Goal: Obtain resource: Download file/media

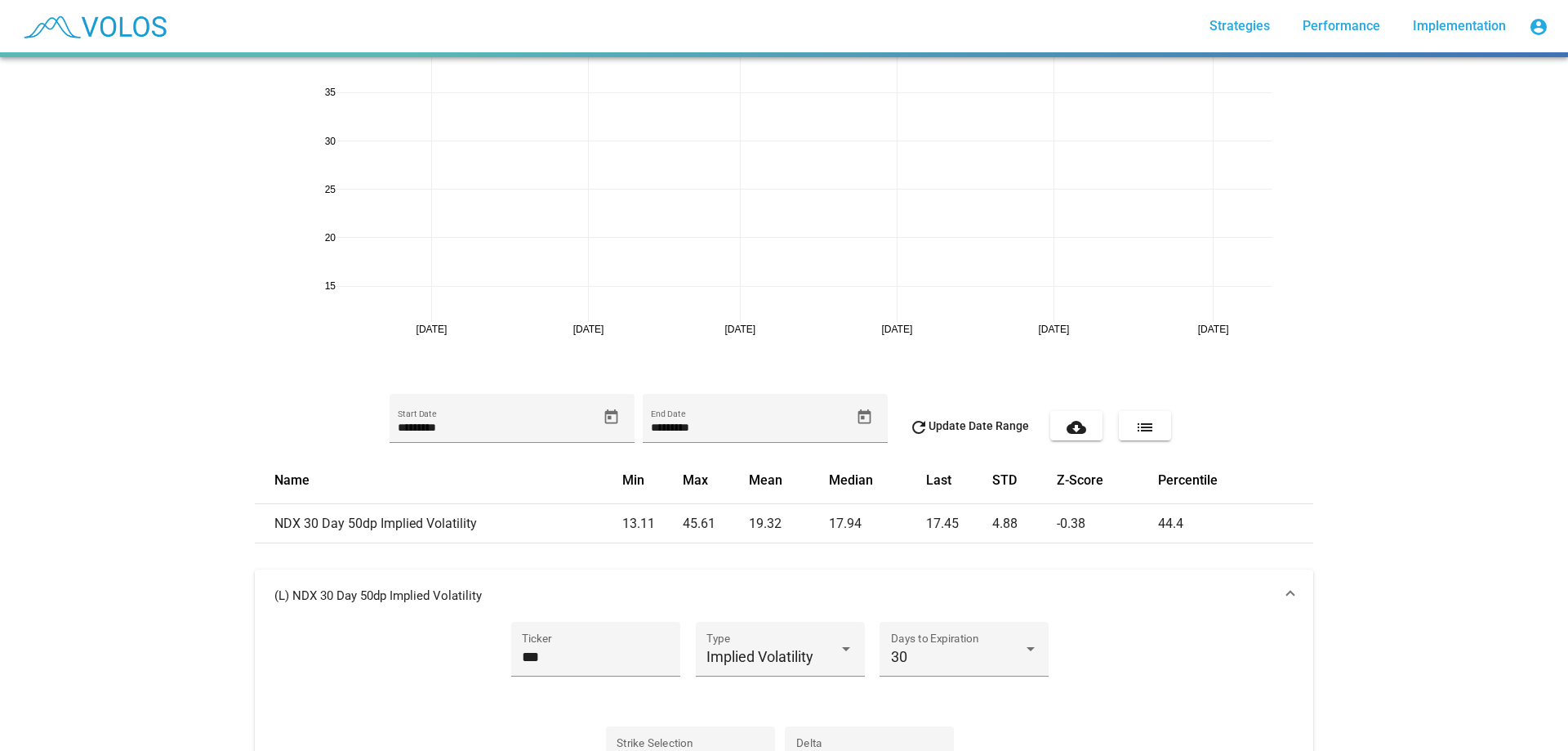
scroll to position [327, 0]
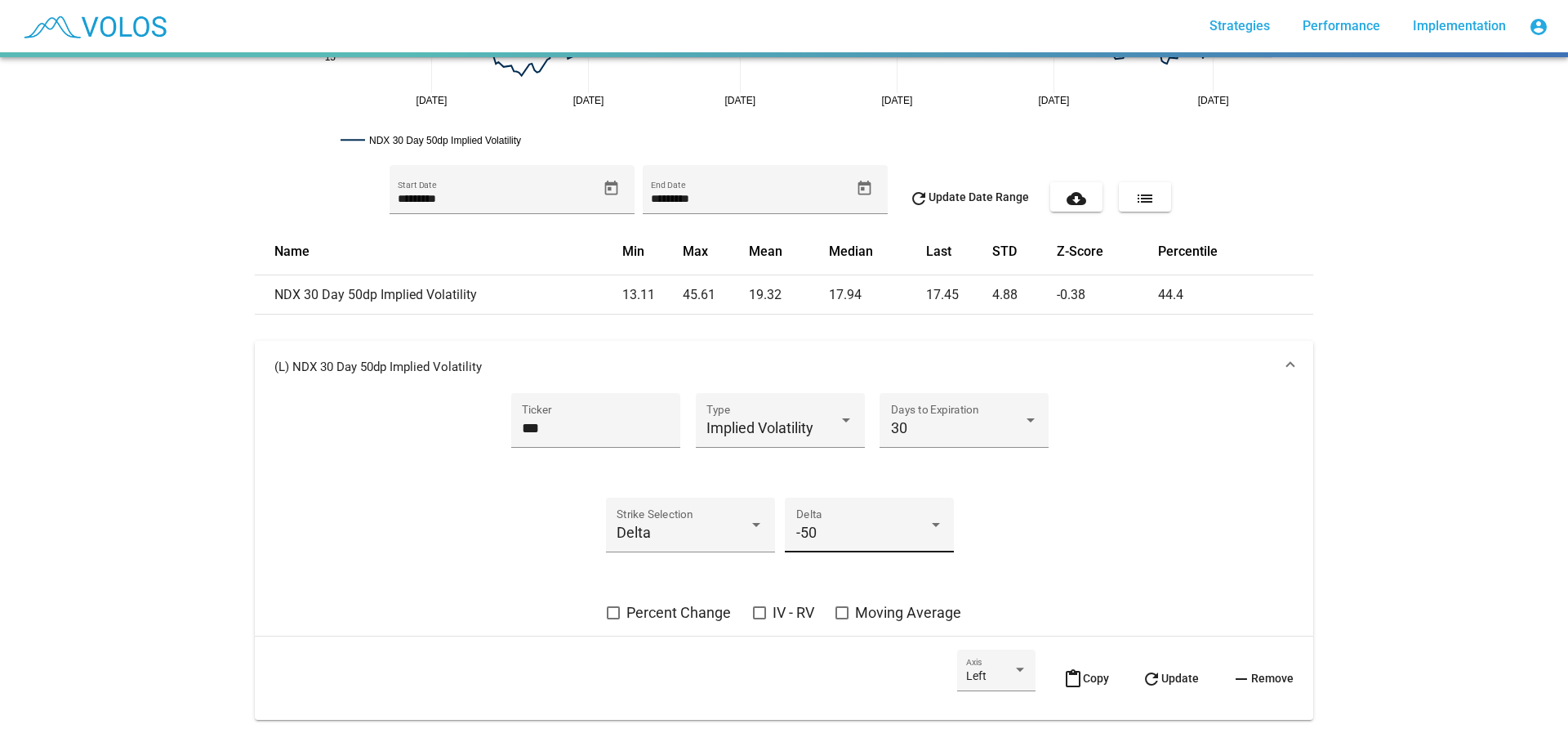
click at [867, 516] on div "-50 Delta" at bounding box center [870, 530] width 147 height 44
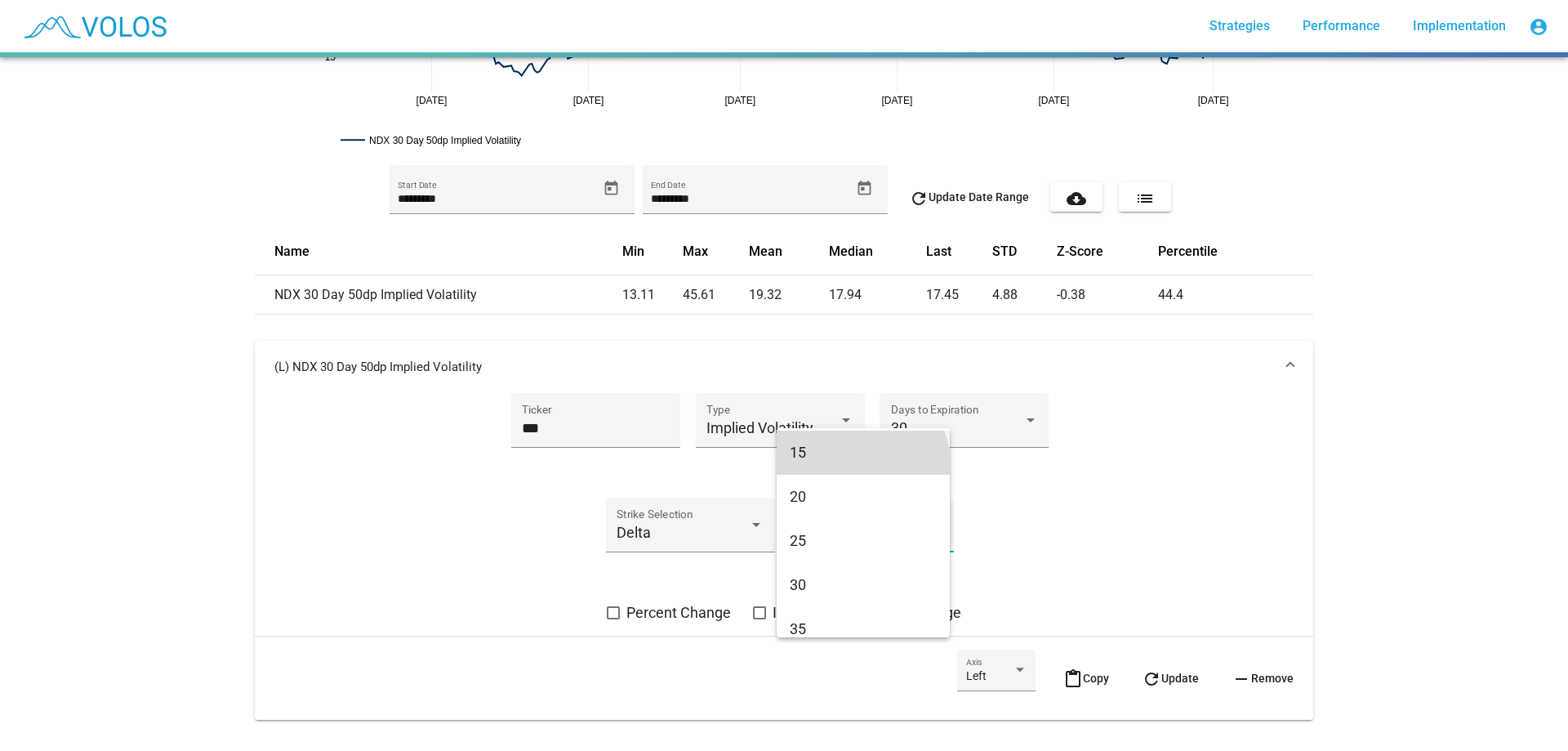
click at [861, 464] on span "15" at bounding box center [863, 453] width 147 height 44
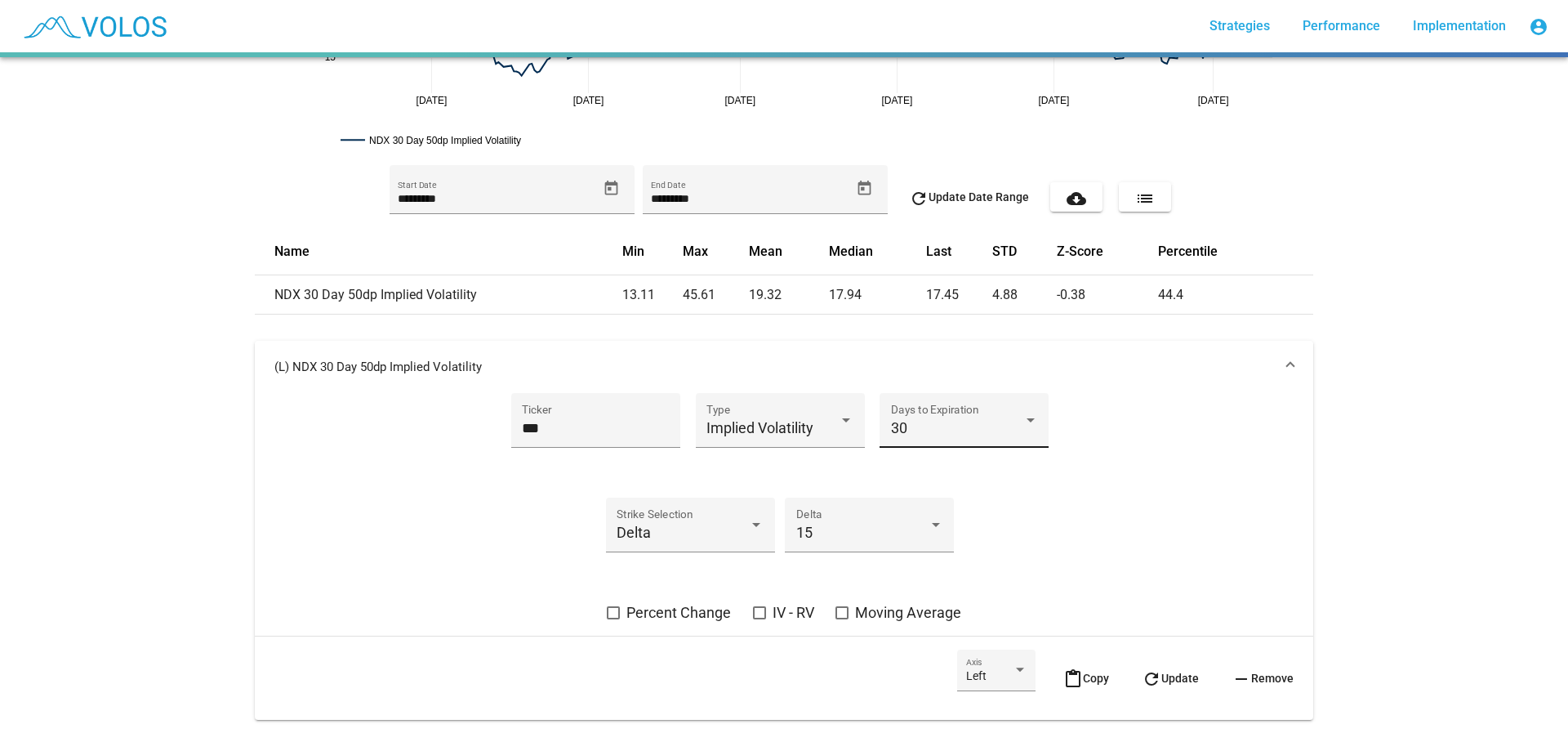
click at [992, 438] on div "30 Days to Expiration" at bounding box center [964, 426] width 147 height 44
click at [981, 382] on span "10" at bounding box center [958, 390] width 147 height 44
click at [1118, 493] on div "*** Ticker Implied Volatility Type 10 Days to Expiration Delta Strike Selection…" at bounding box center [784, 508] width 1019 height 230
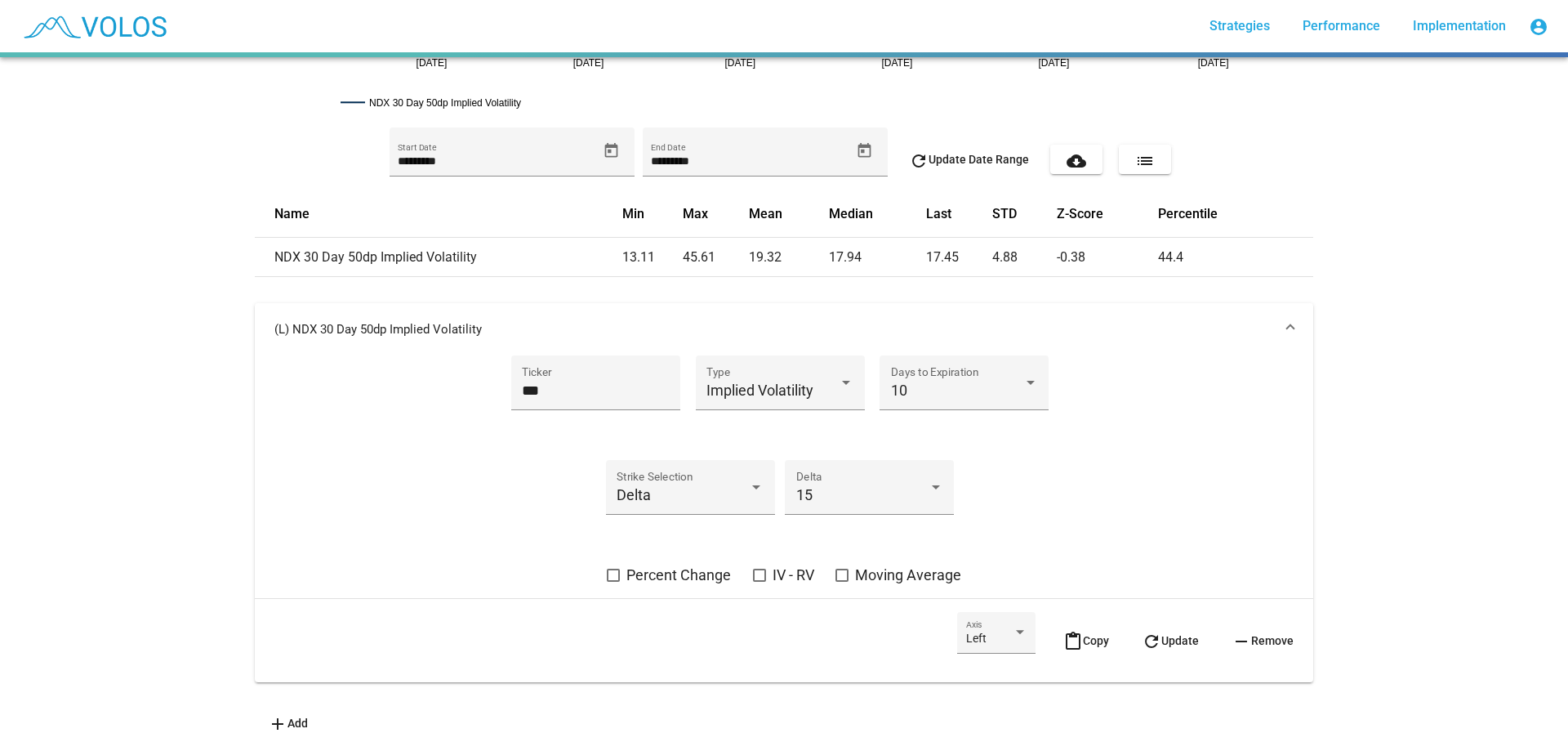
click at [1152, 634] on span "refresh Update" at bounding box center [1171, 641] width 57 height 13
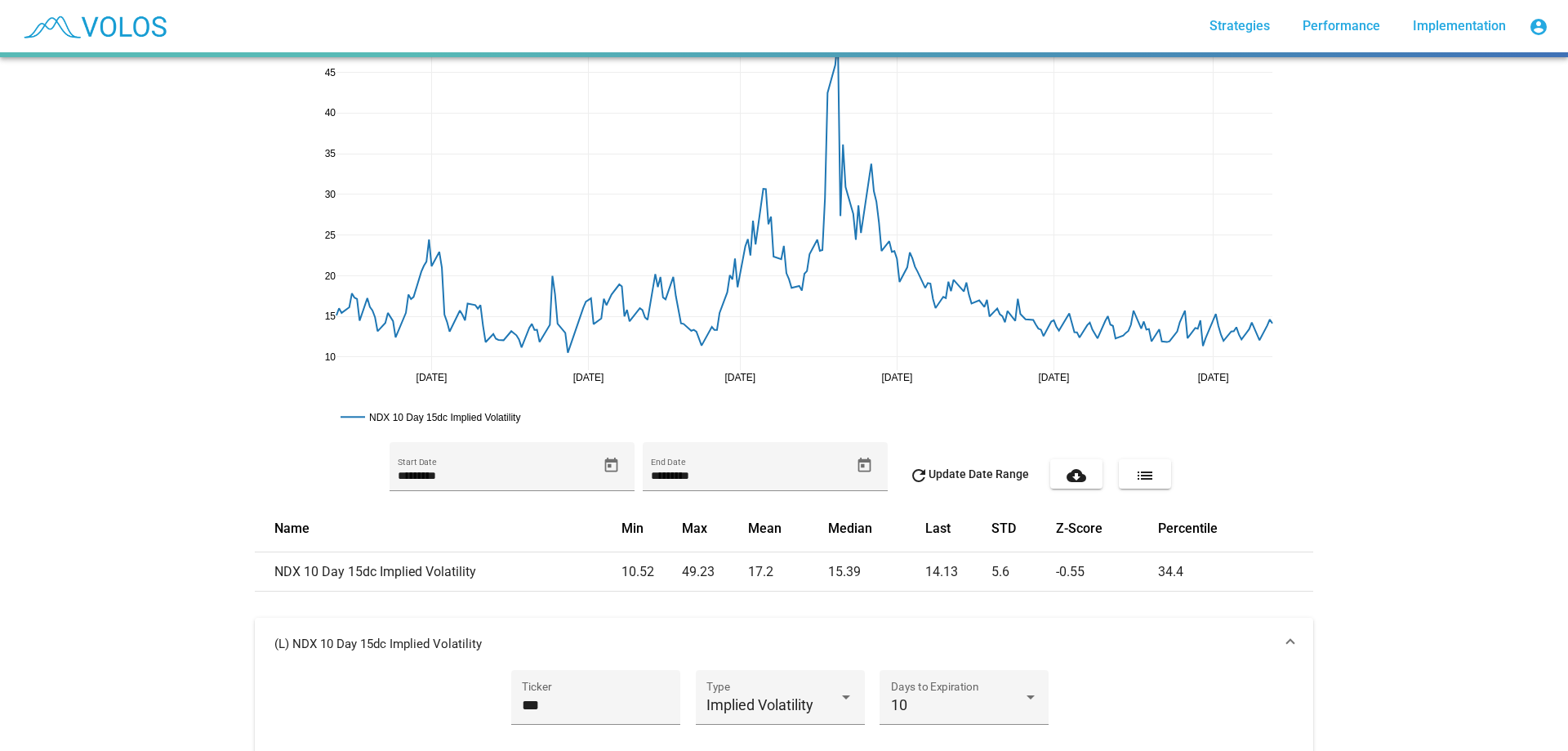
scroll to position [0, 0]
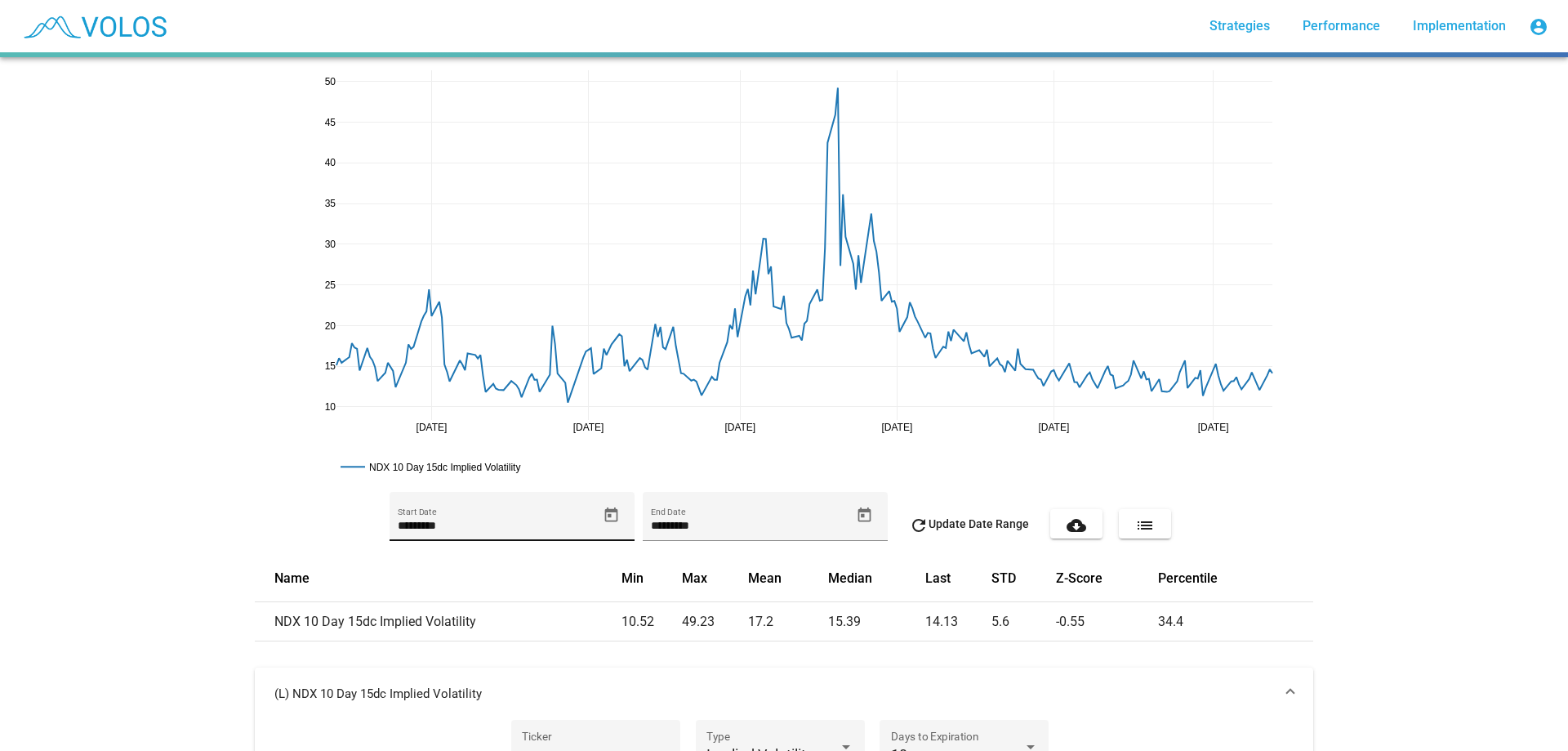
click at [398, 529] on input "*********" at bounding box center [497, 526] width 199 height 13
click at [506, 527] on input "*********" at bounding box center [497, 526] width 199 height 13
type input "*********"
click at [521, 548] on div "********* Start Date" at bounding box center [512, 524] width 245 height 65
click at [667, 520] on input "*********" at bounding box center [750, 526] width 199 height 13
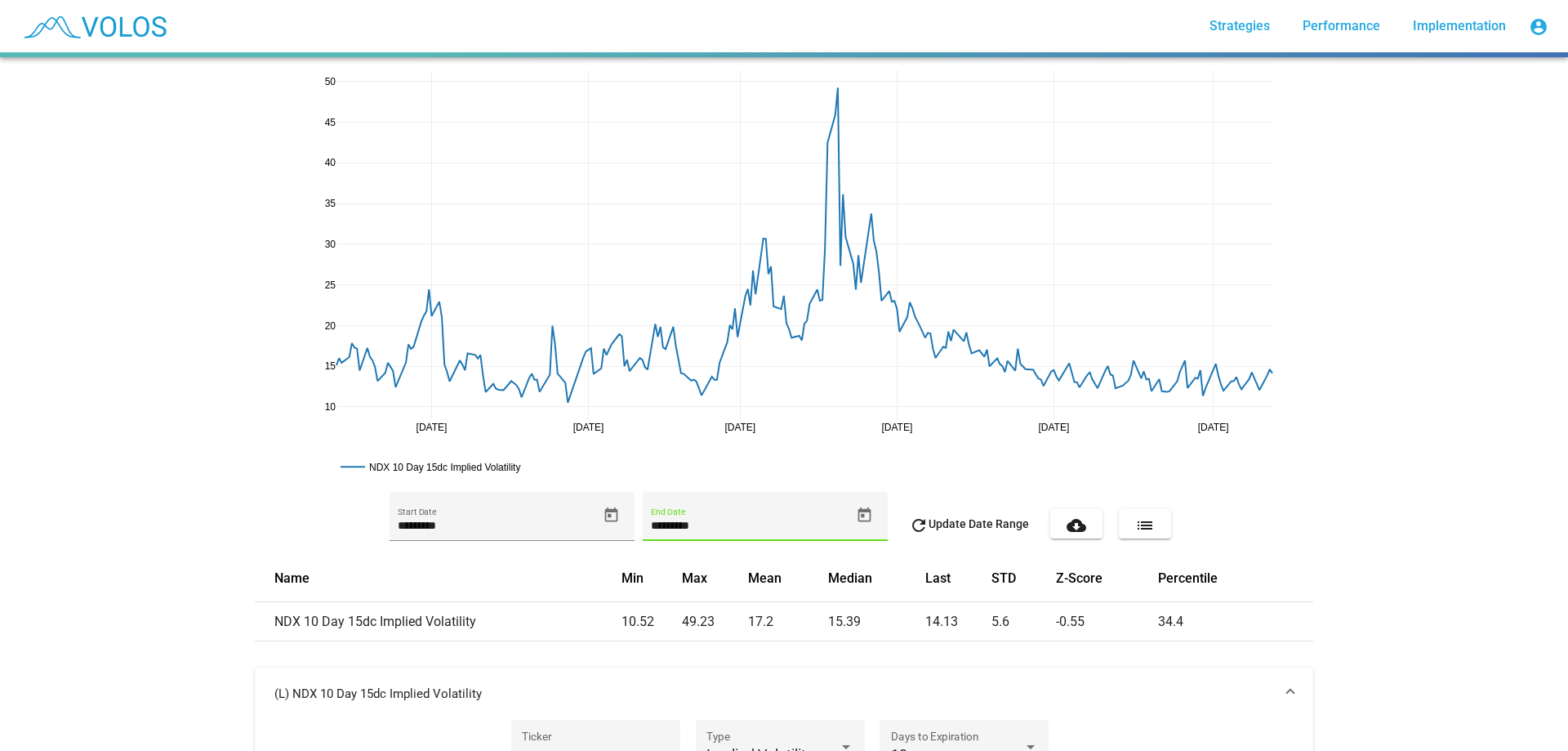
type input "*********"
click at [944, 533] on button "refresh Update Date Range" at bounding box center [969, 524] width 146 height 30
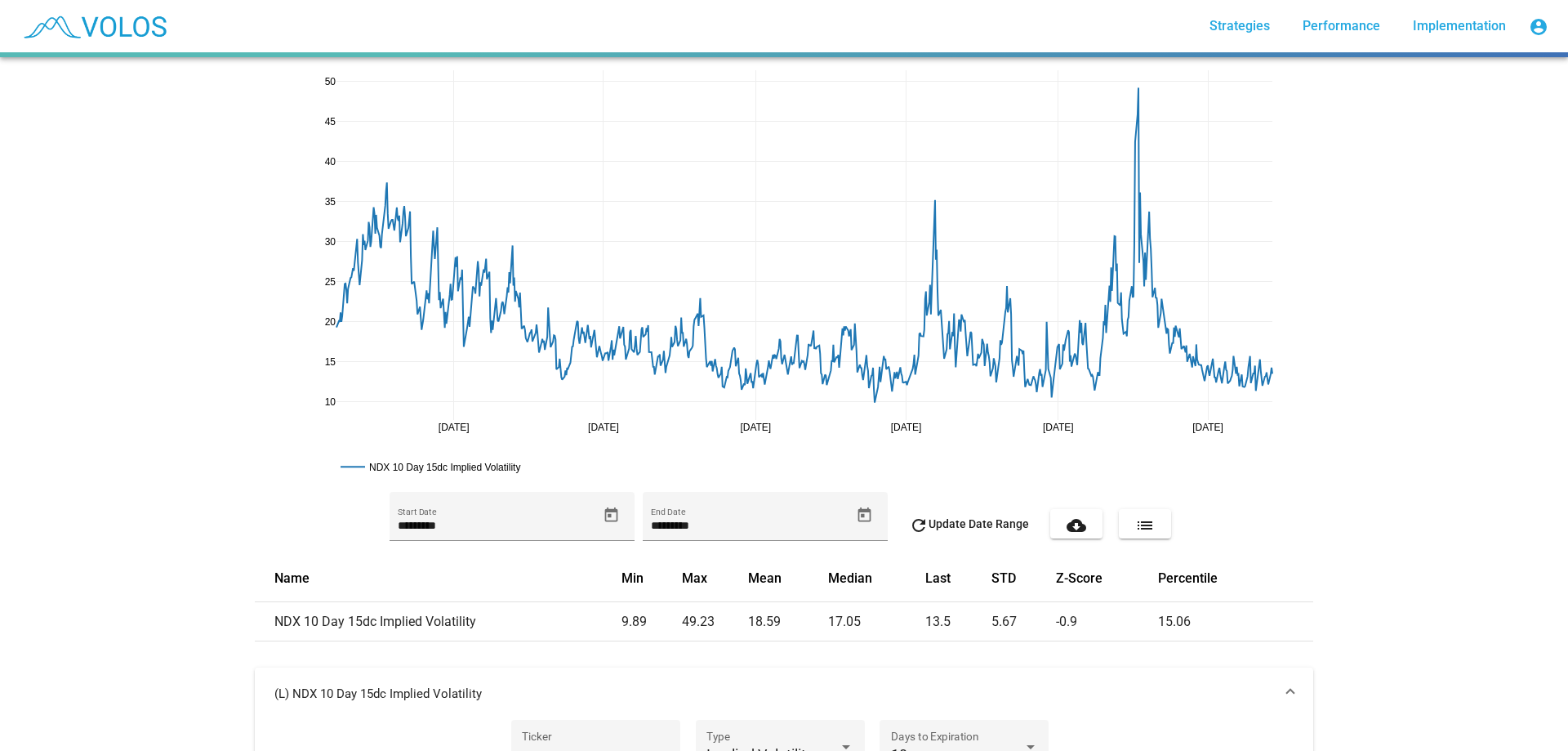
click at [1080, 516] on mat-icon "cloud_download" at bounding box center [1077, 525] width 20 height 20
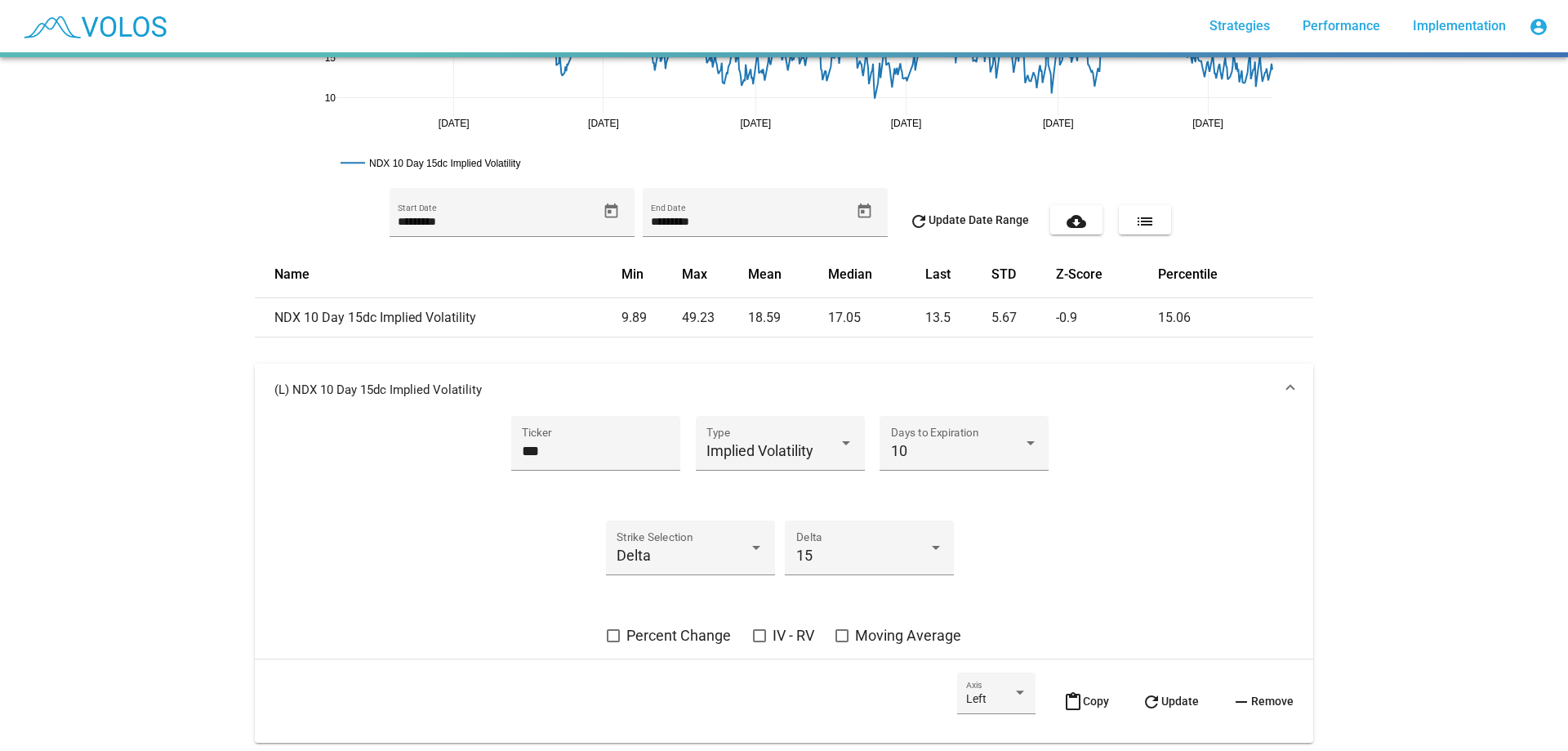
scroll to position [377, 0]
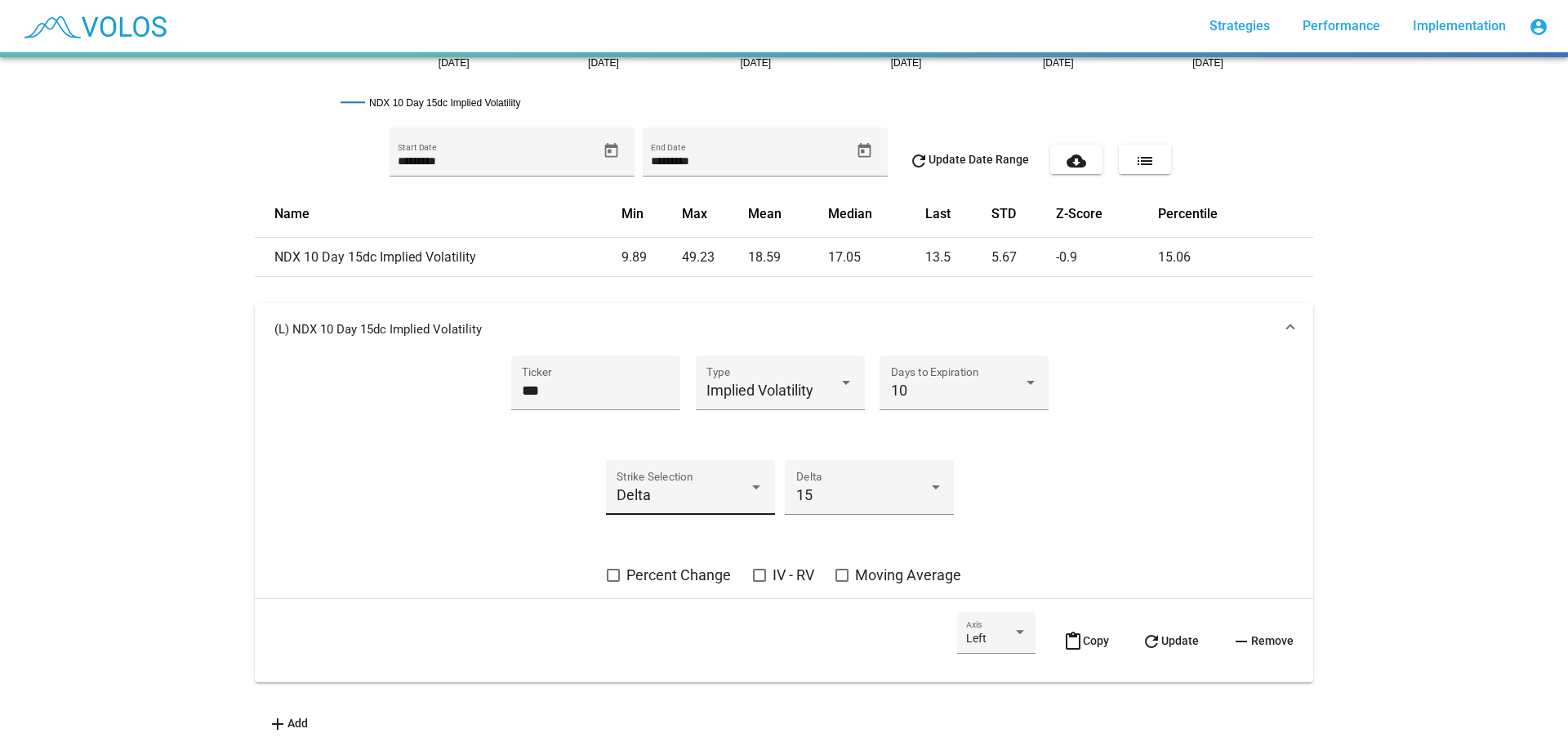
click at [740, 487] on div "Delta" at bounding box center [683, 495] width 132 height 16
click at [1032, 478] on div at bounding box center [784, 375] width 1568 height 751
click at [826, 385] on div "Implied Volatility" at bounding box center [772, 391] width 132 height 16
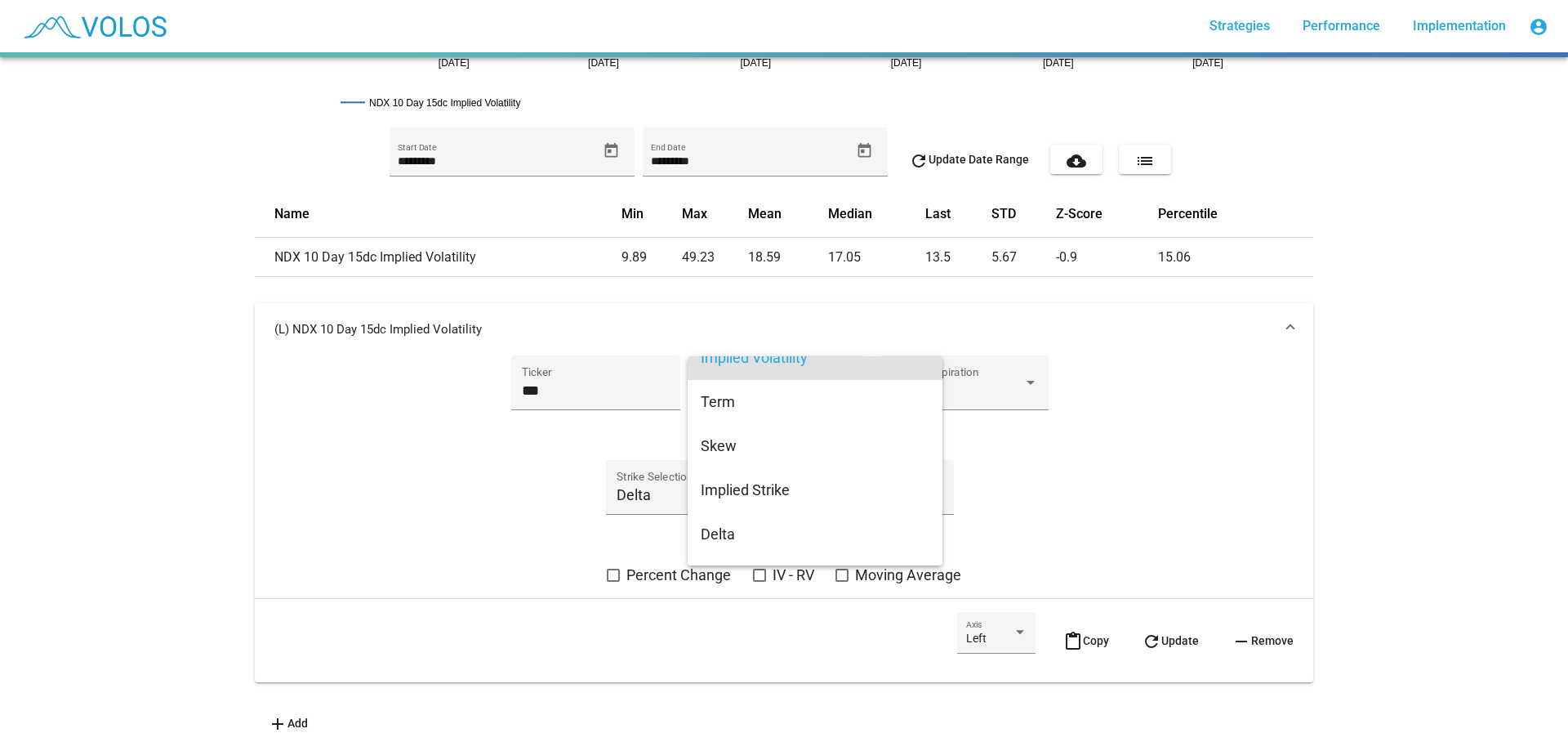
scroll to position [0, 0]
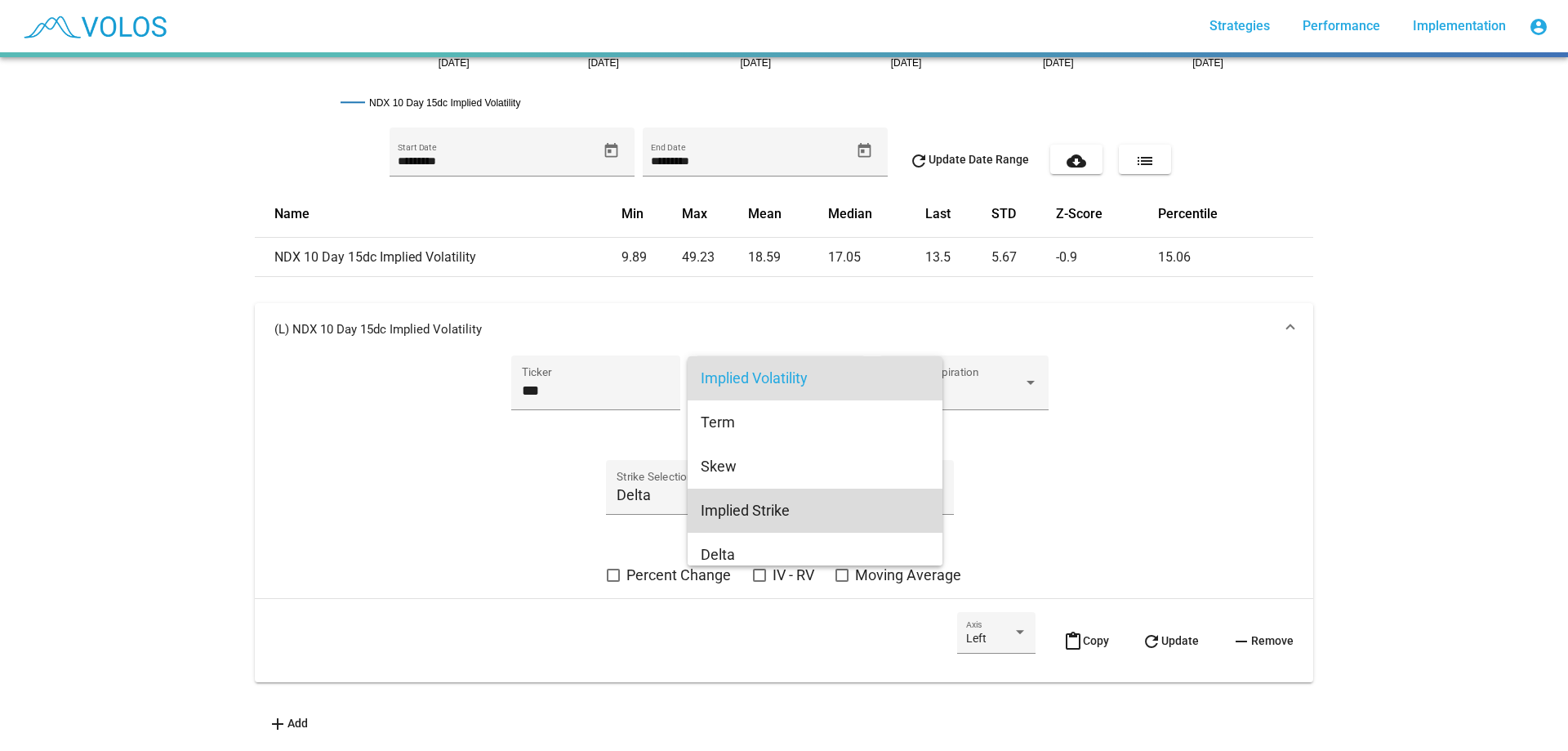
click at [840, 493] on span "Implied Strike" at bounding box center [815, 511] width 229 height 44
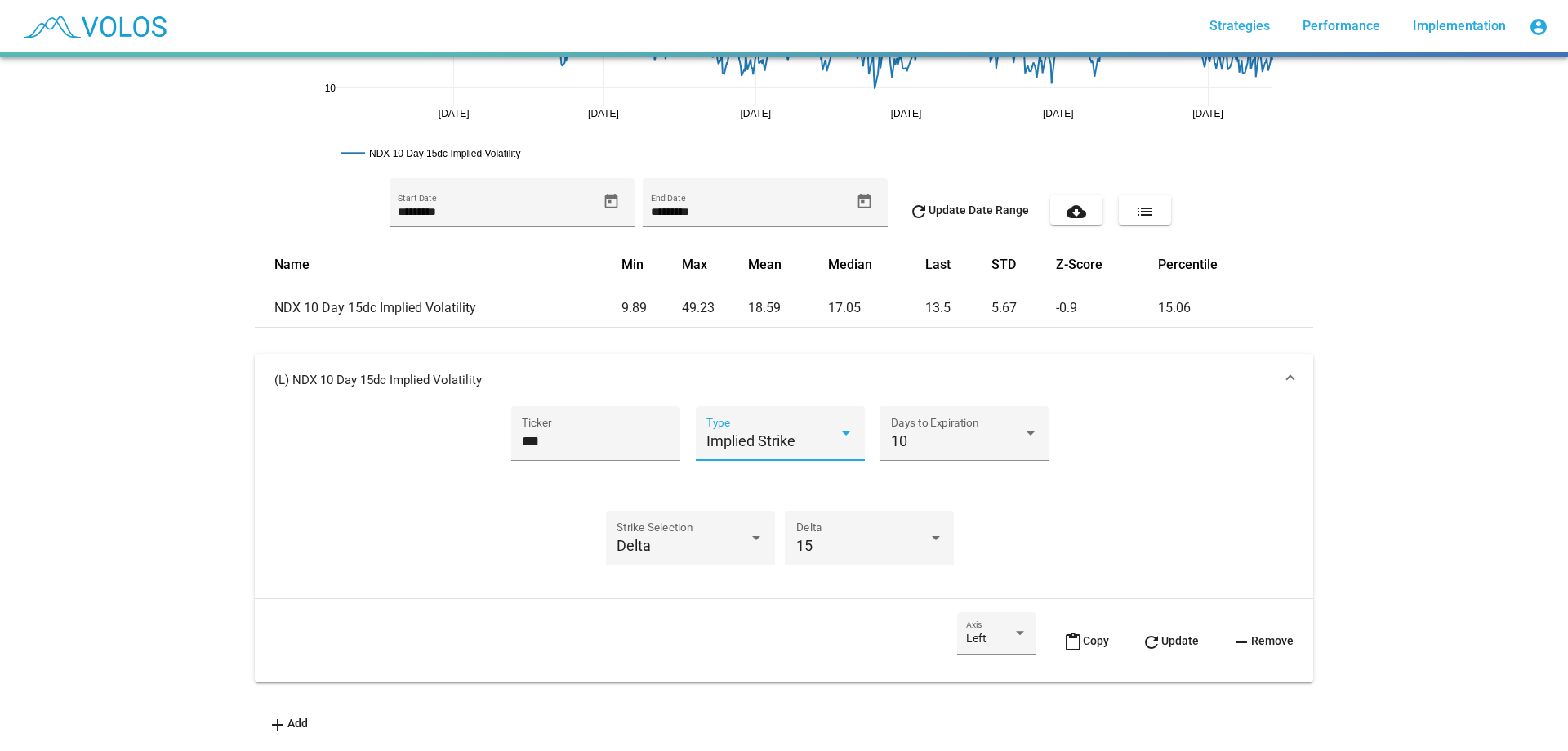
scroll to position [326, 0]
click at [1158, 634] on span "refresh Update" at bounding box center [1171, 641] width 57 height 13
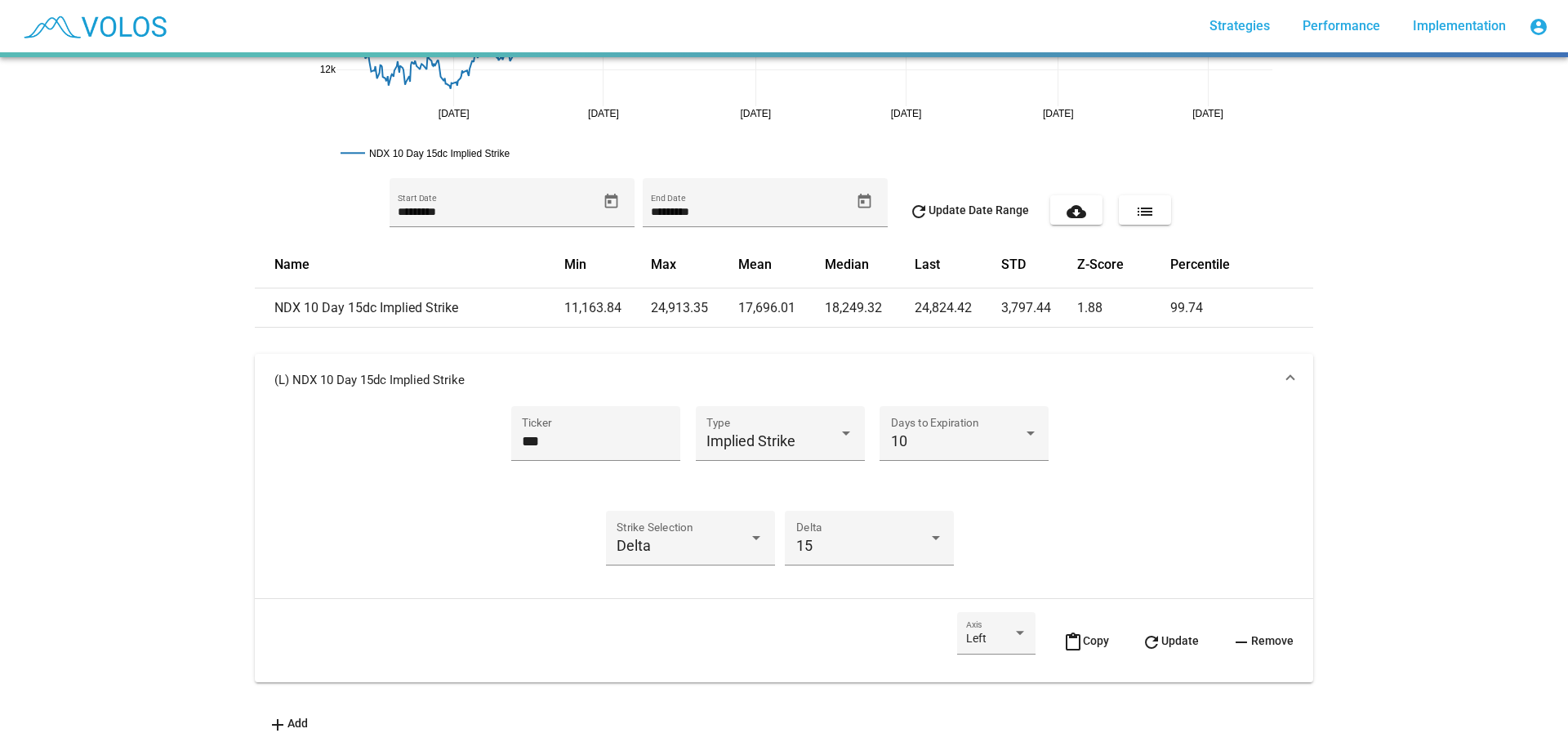
click at [288, 717] on span "add Add" at bounding box center [288, 723] width 40 height 13
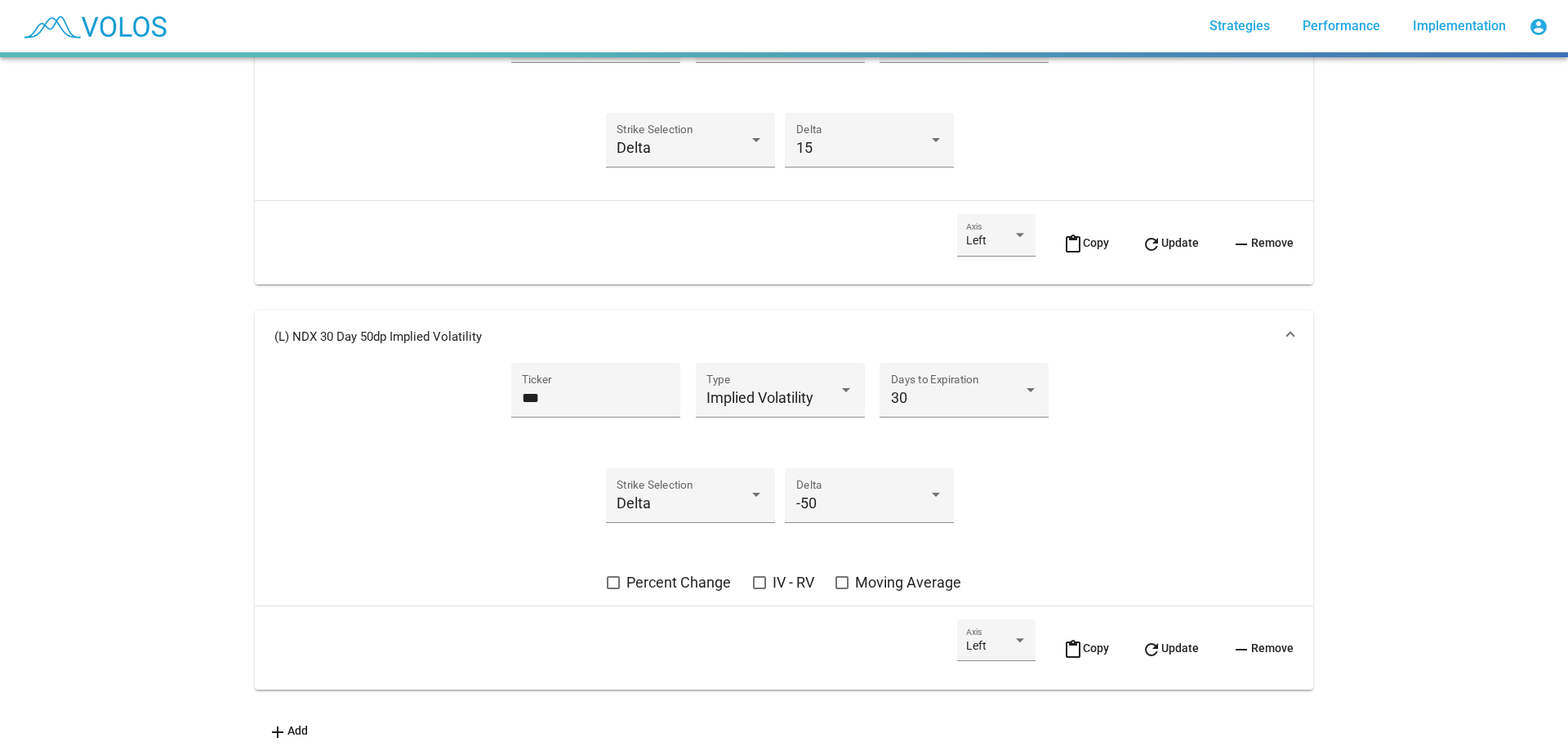
scroll to position [771, 0]
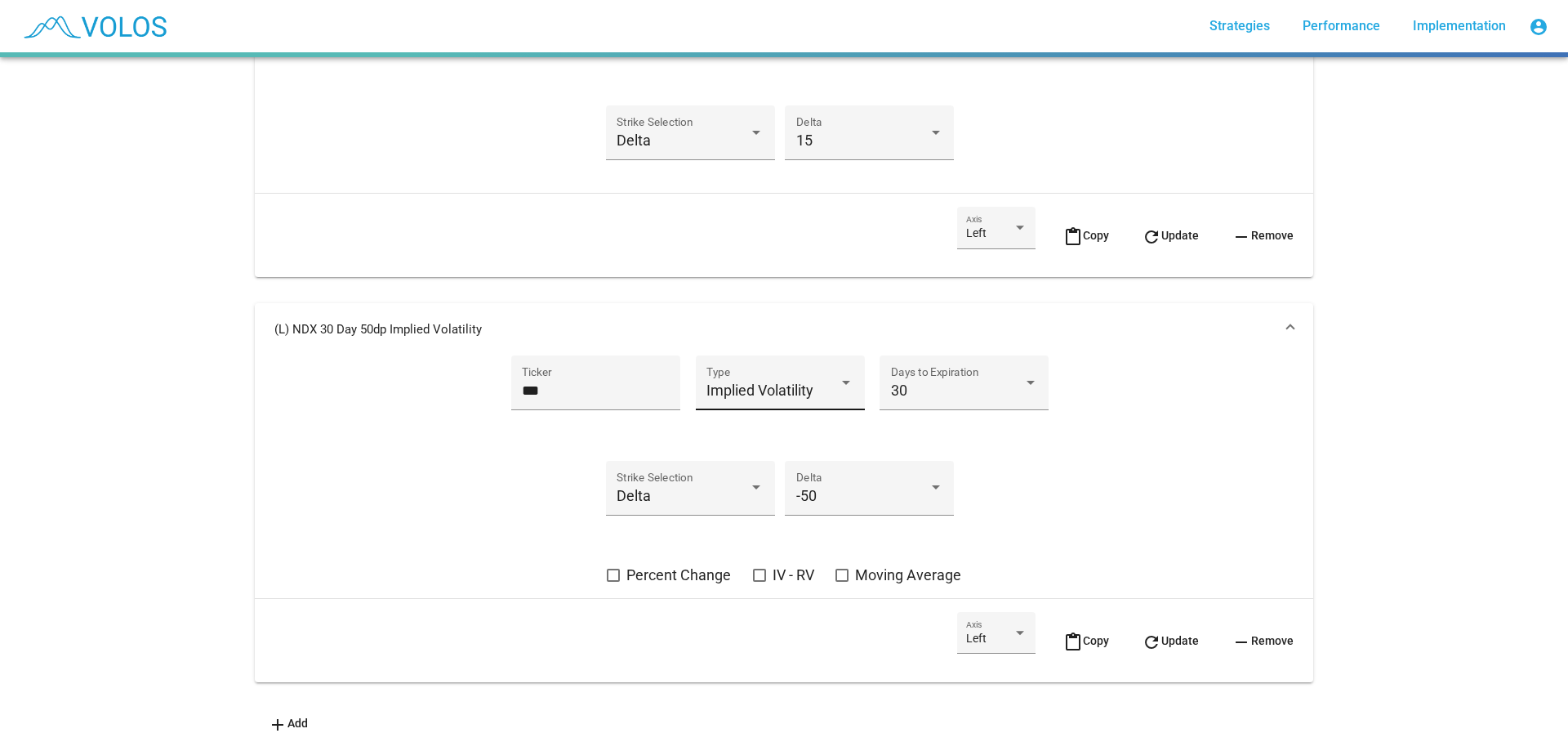
click at [785, 369] on div "Implied Volatility Type" at bounding box center [779, 388] width 147 height 44
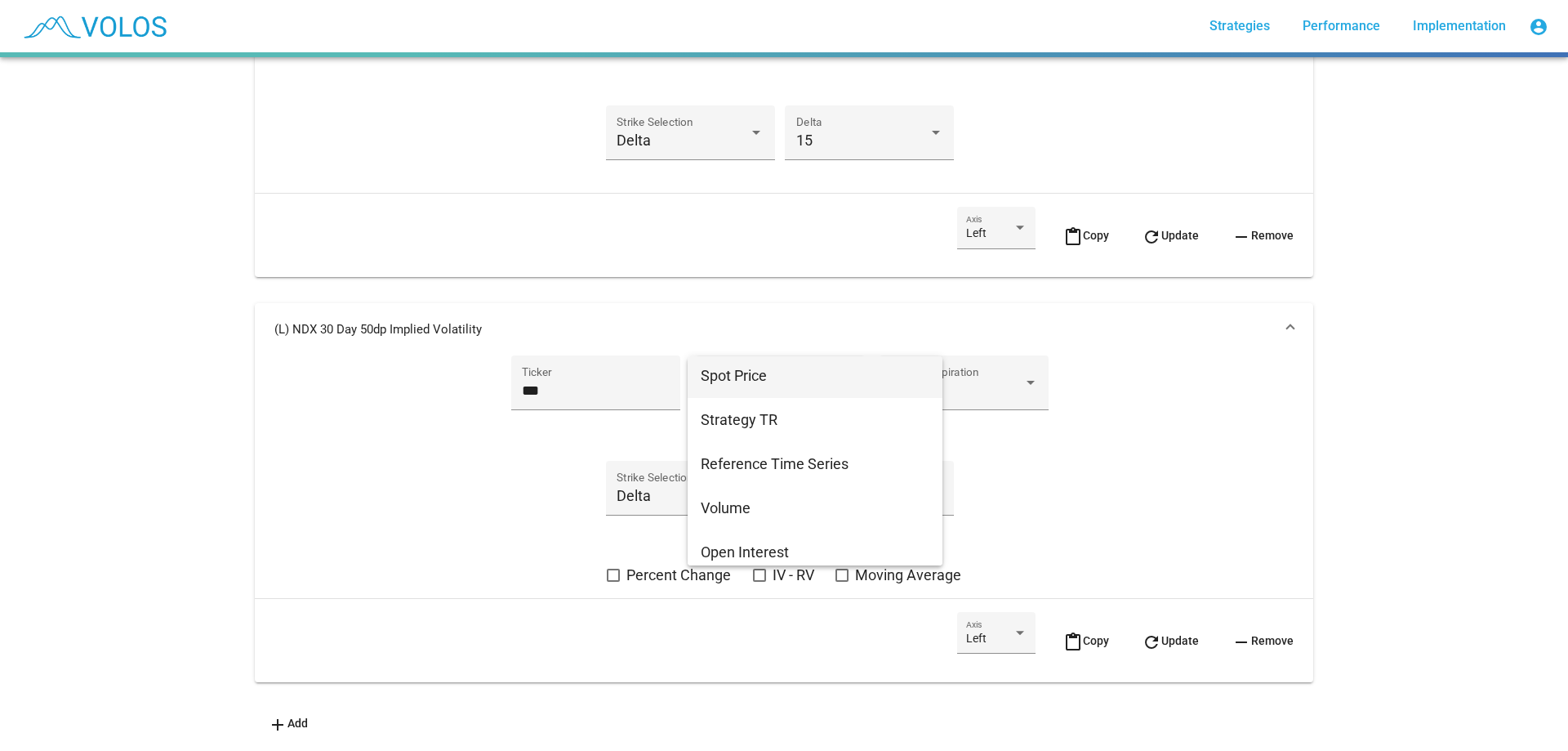
scroll to position [327, 0]
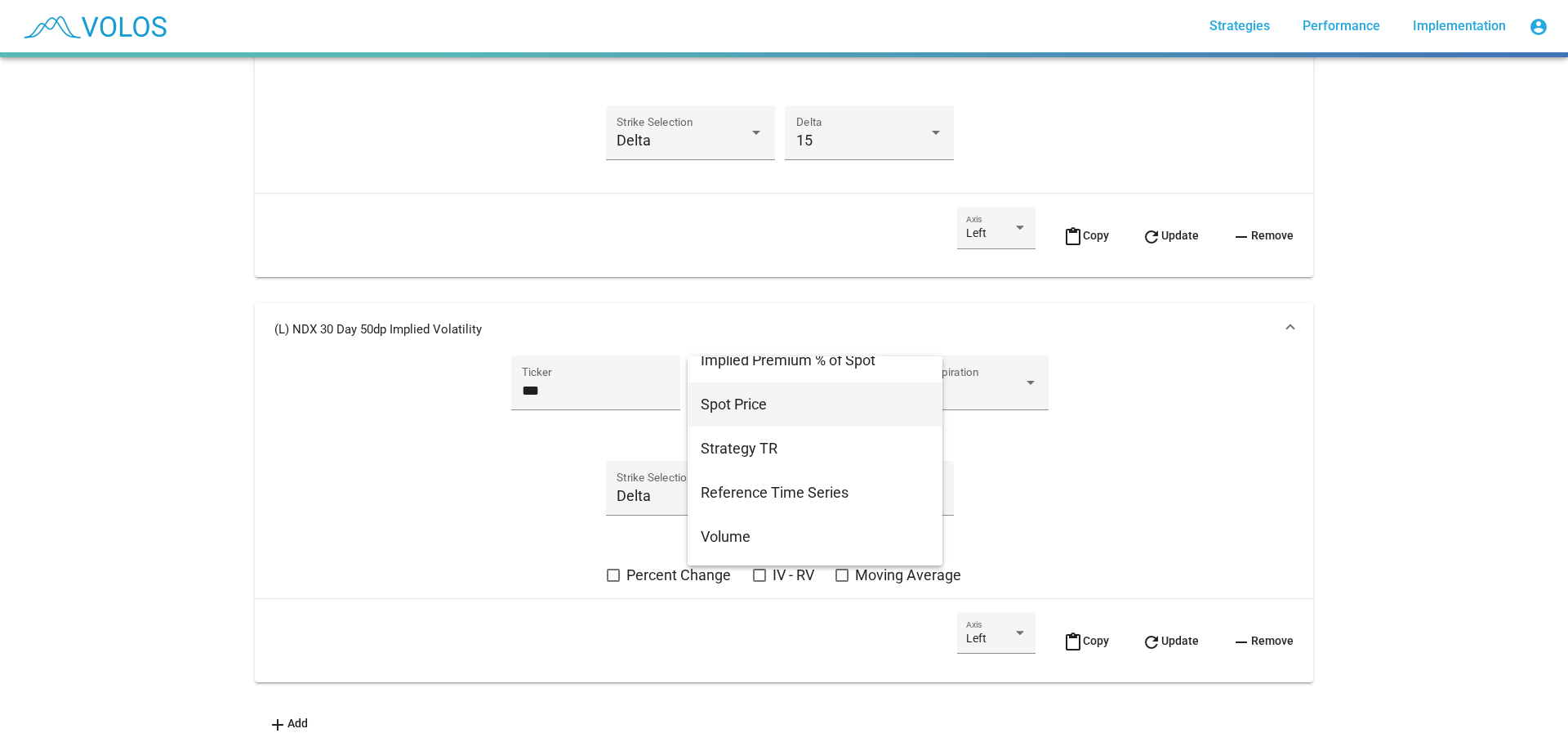
click at [807, 416] on span "Spot Price" at bounding box center [815, 405] width 229 height 44
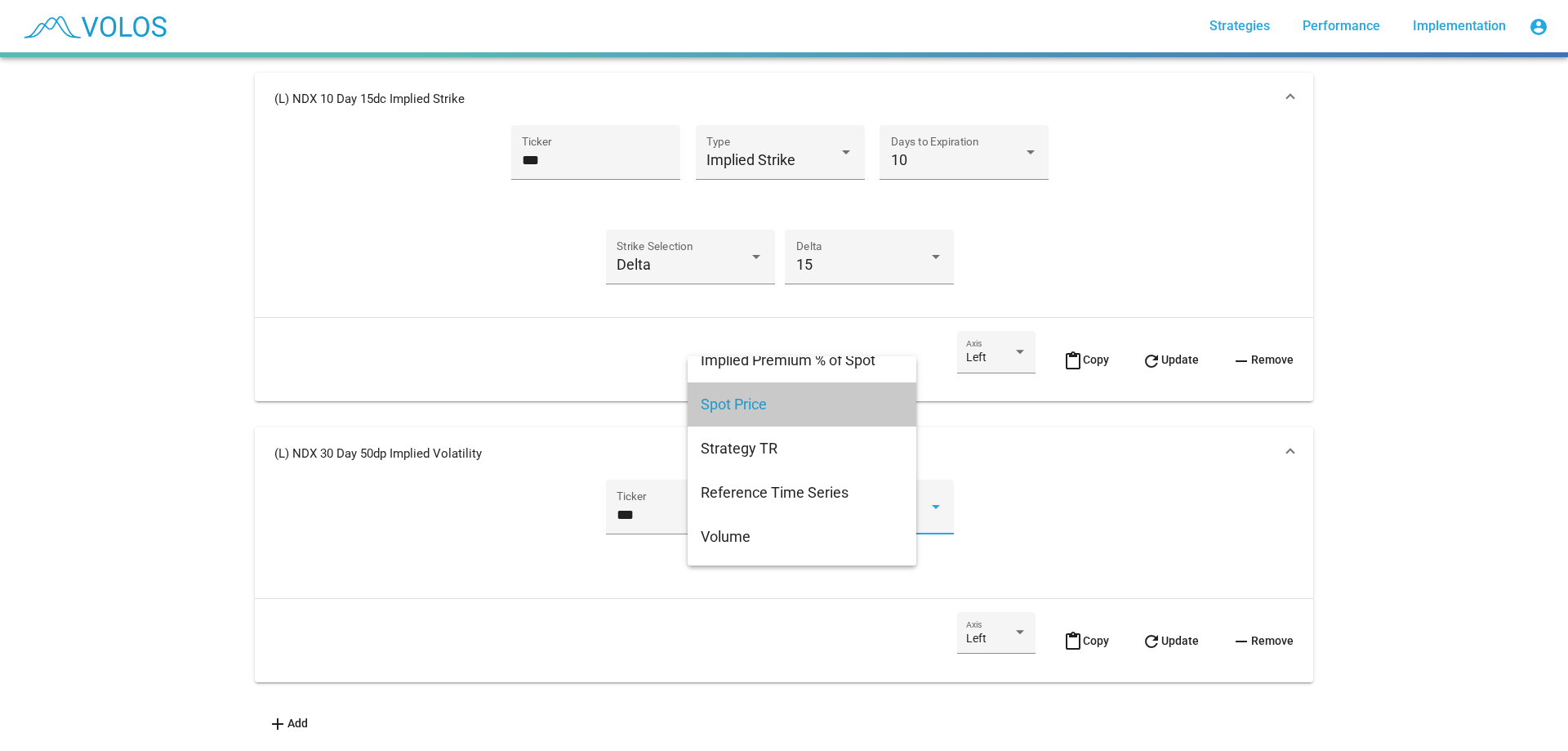
scroll to position [646, 0]
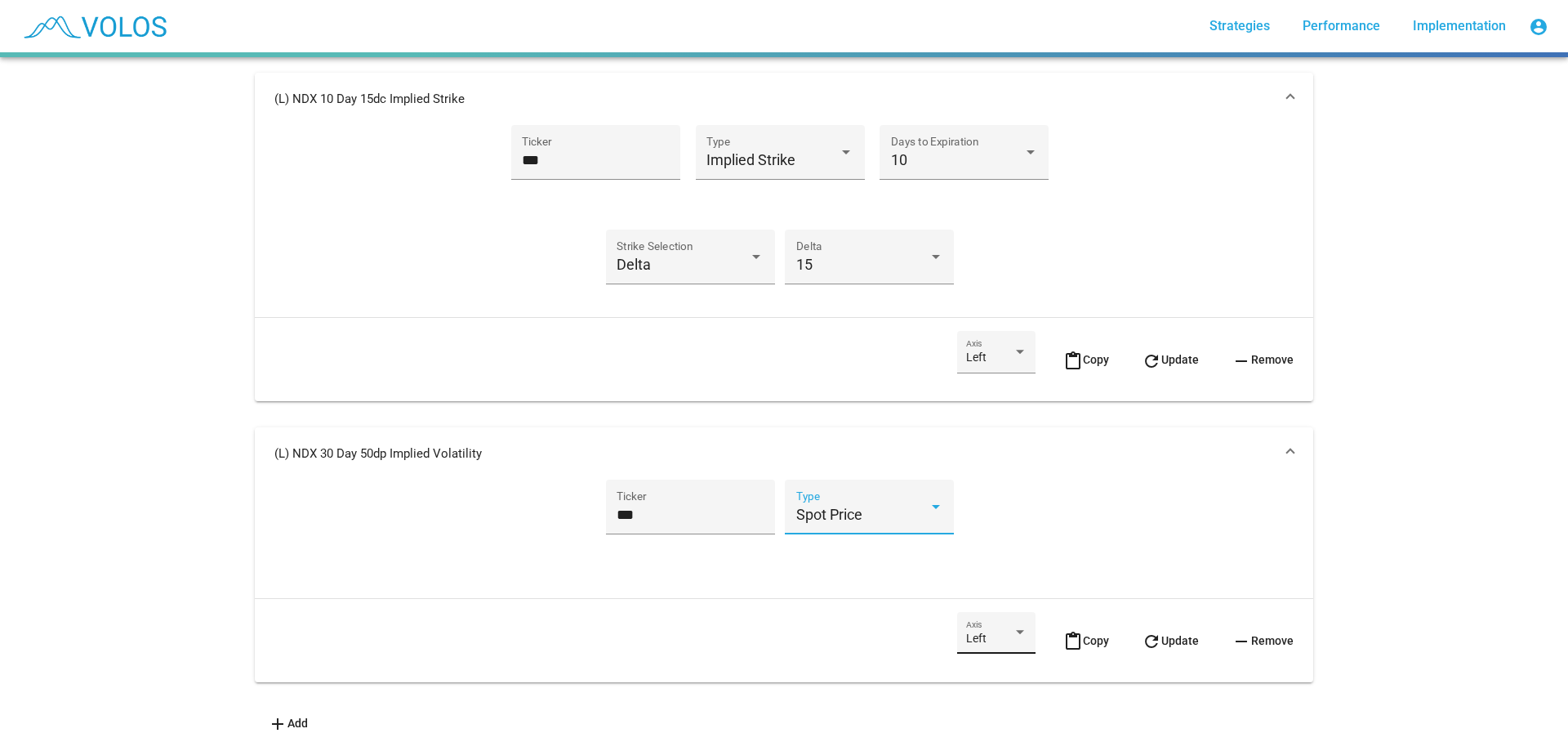
click at [991, 620] on div "Left Axis" at bounding box center [997, 637] width 62 height 34
click at [990, 657] on span "Right" at bounding box center [984, 661] width 62 height 34
click at [1159, 620] on button "refresh Update" at bounding box center [1171, 641] width 84 height 57
click at [1013, 626] on div at bounding box center [1020, 633] width 15 height 13
click at [1003, 598] on span "Left" at bounding box center [984, 593] width 62 height 34
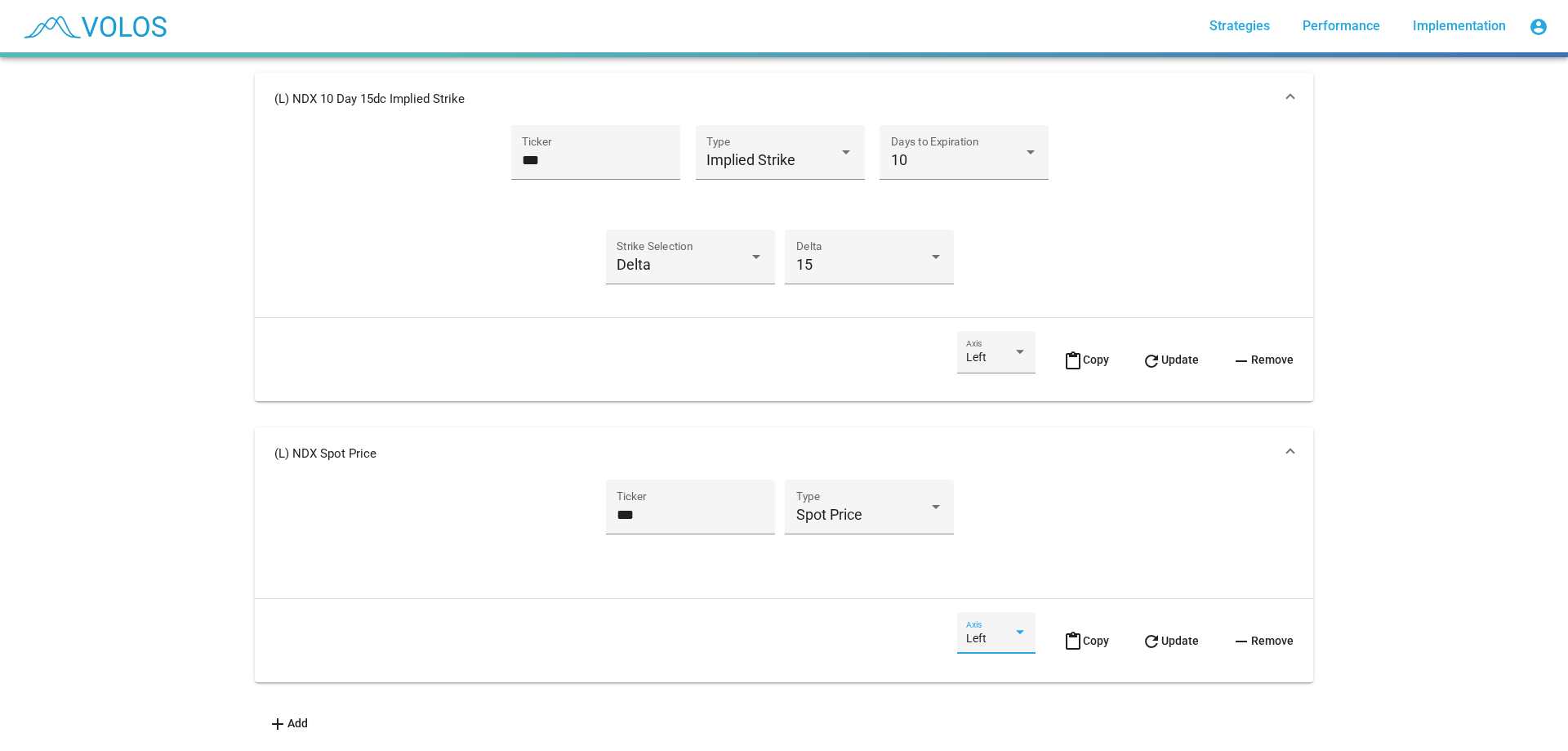
click at [1147, 632] on mat-icon "refresh" at bounding box center [1152, 642] width 20 height 20
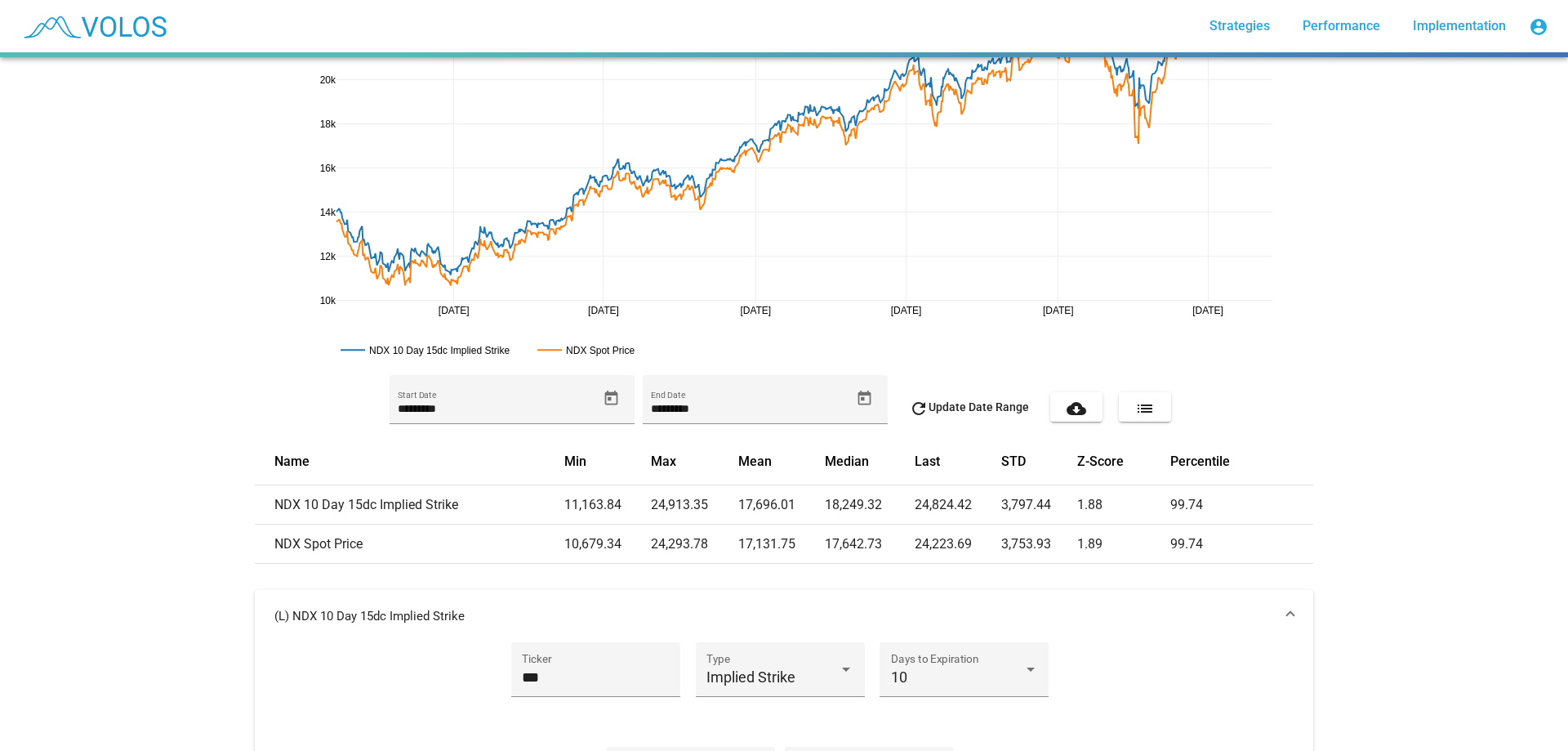
scroll to position [0, 0]
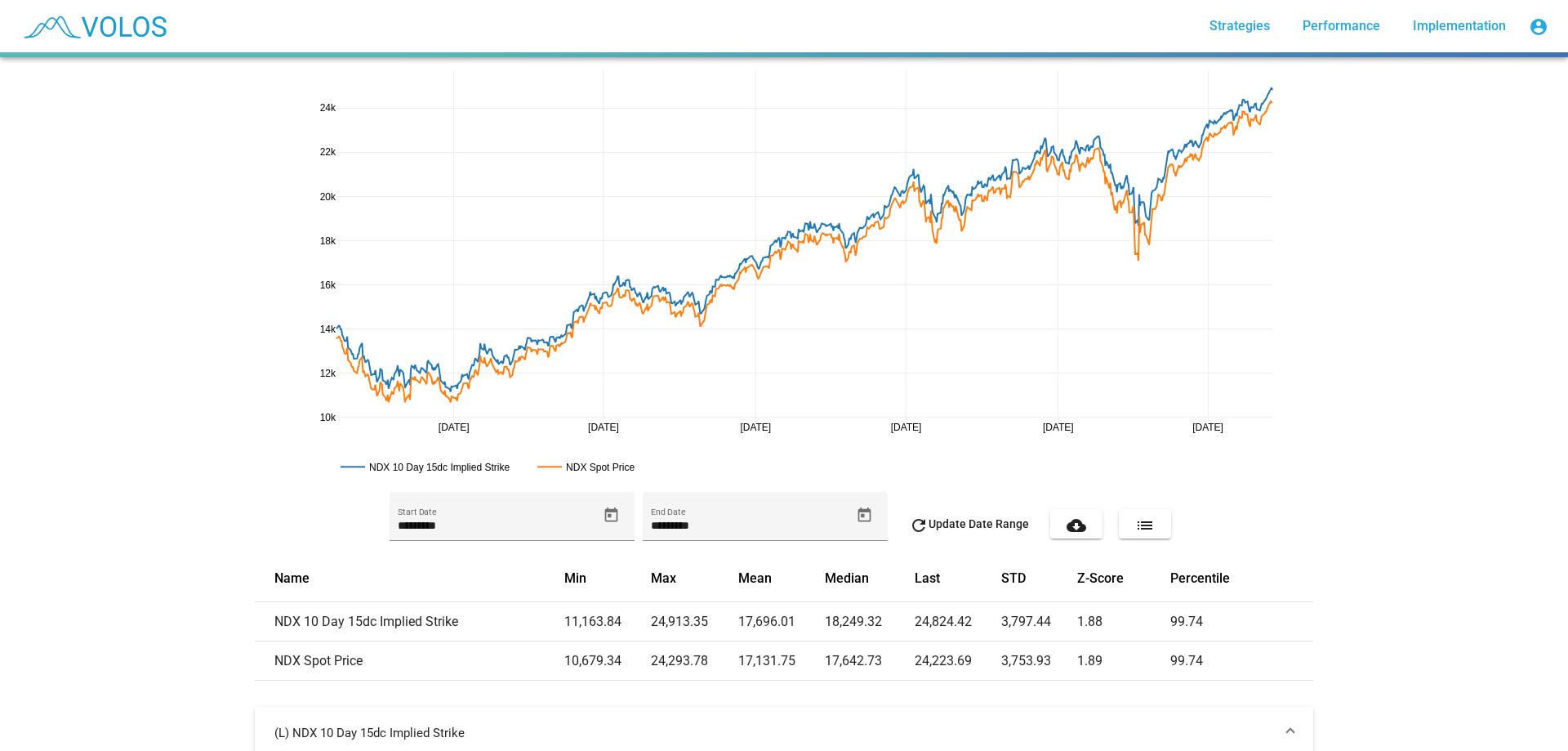
click at [1084, 517] on button "cloud_download" at bounding box center [1077, 524] width 53 height 30
